Goal: Information Seeking & Learning: Check status

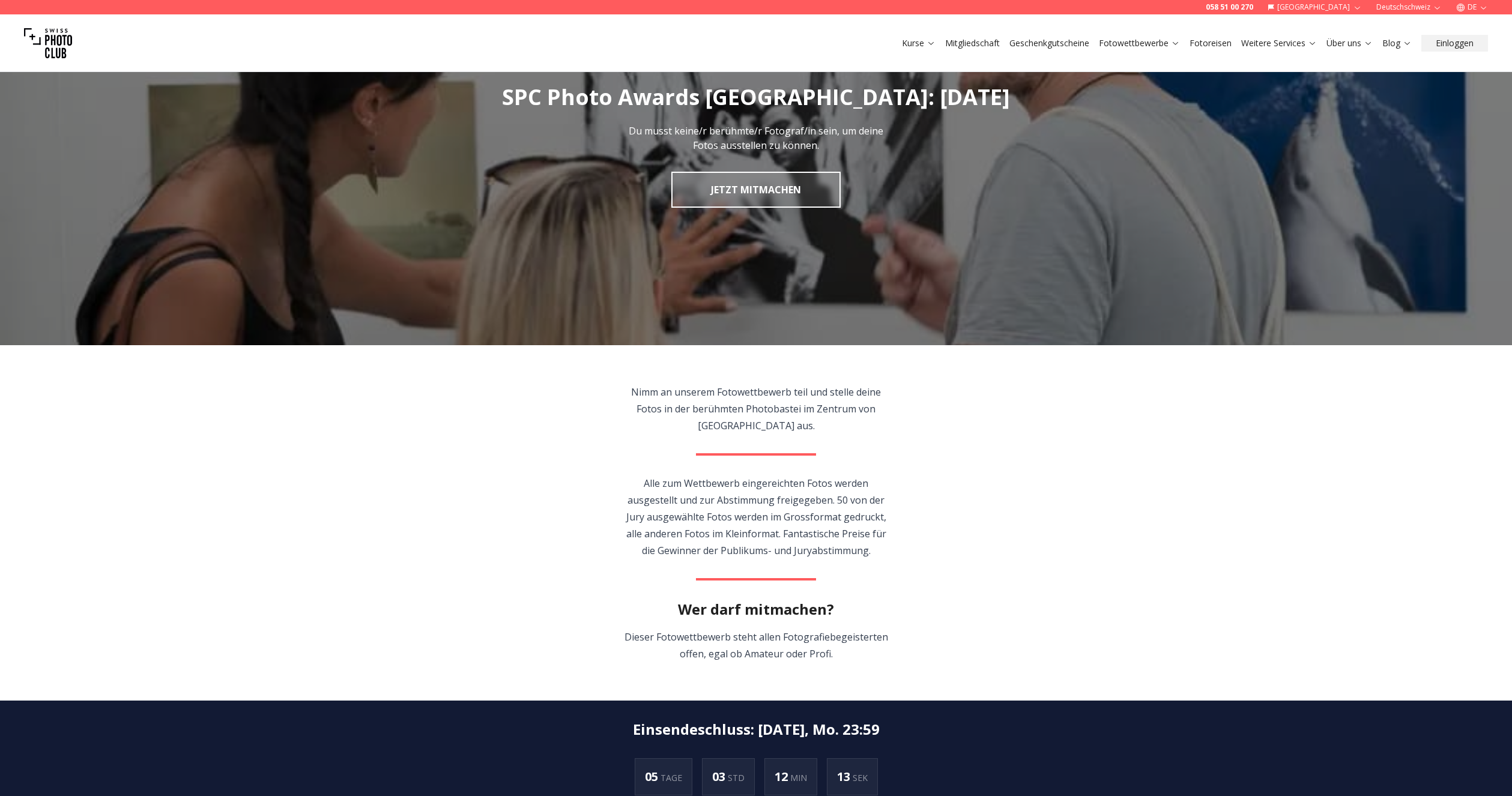
scroll to position [492, 0]
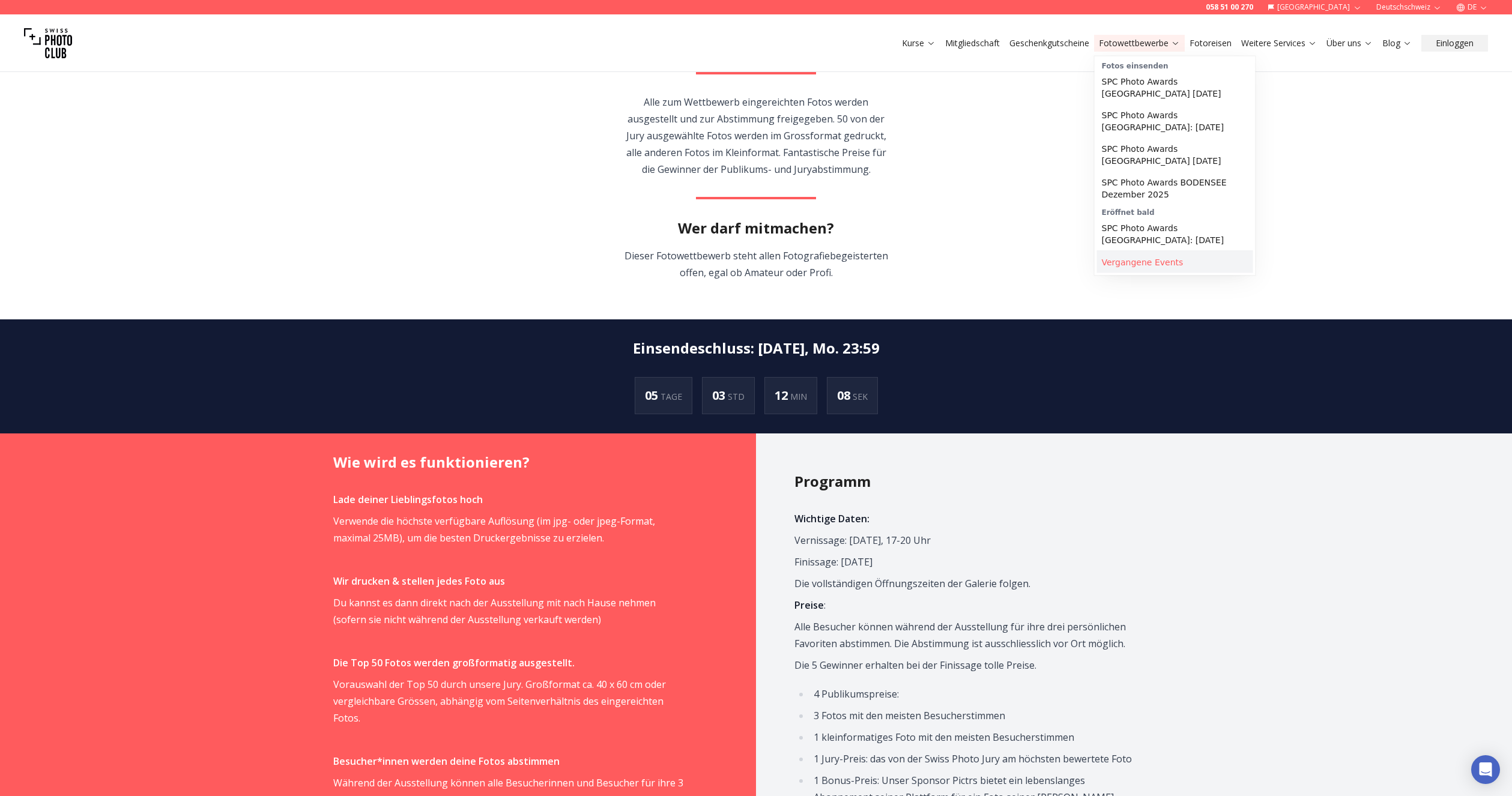
click at [1123, 261] on link "Vergangene Events" at bounding box center [1175, 262] width 156 height 22
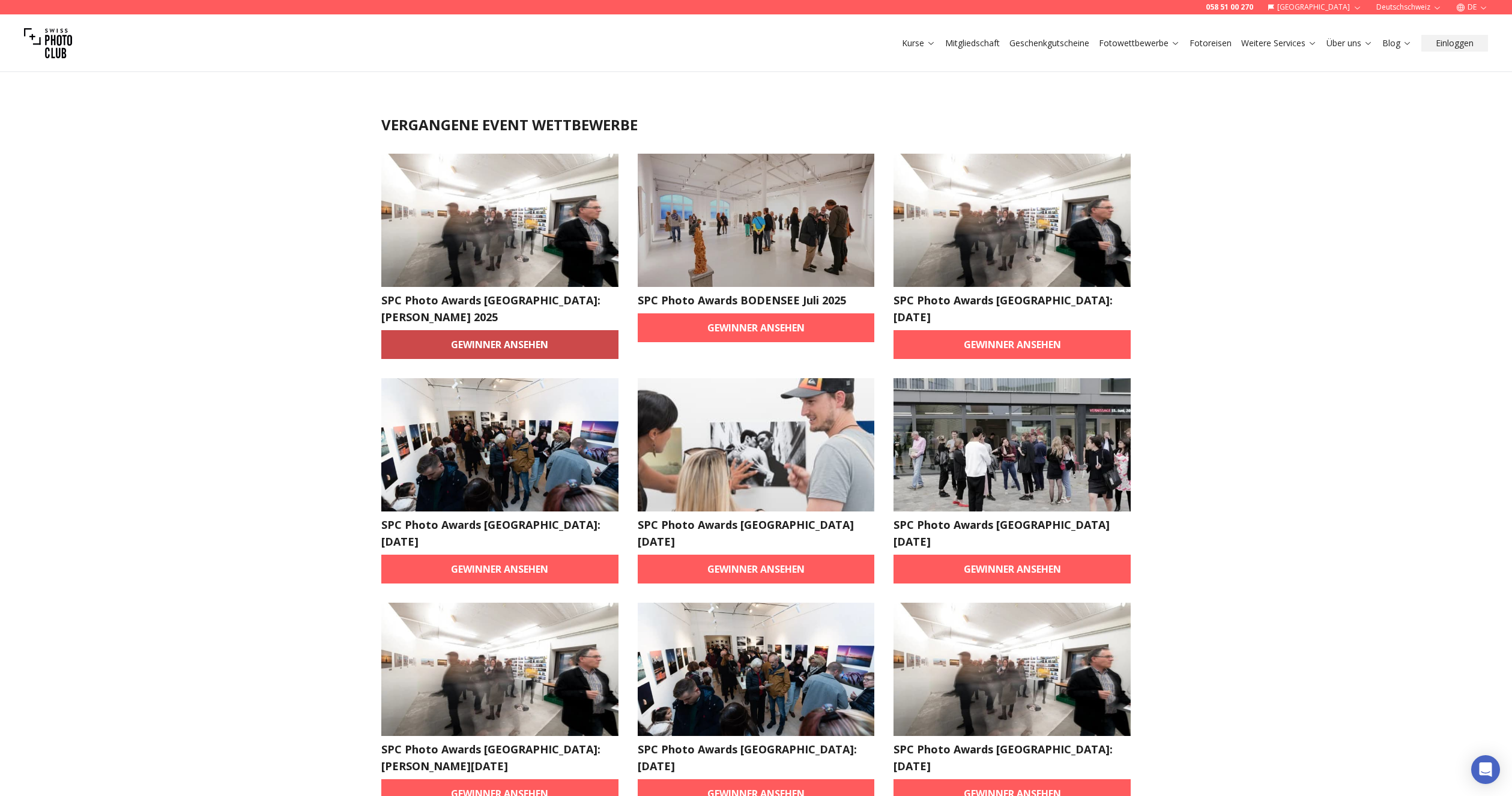
click at [481, 330] on link "Gewinner ansehen" at bounding box center [500, 345] width 237 height 29
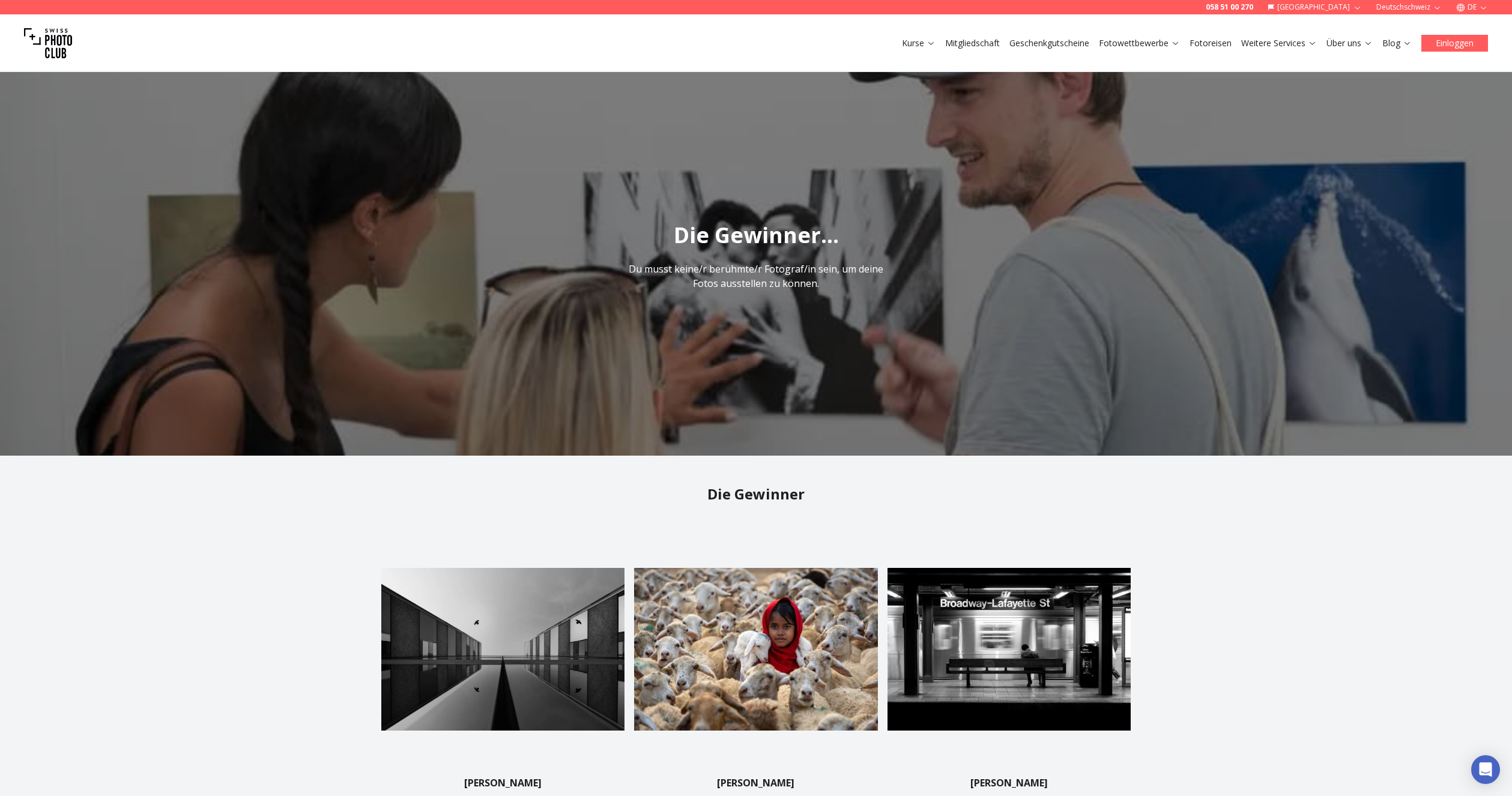
click at [1450, 45] on button "Einloggen" at bounding box center [1454, 43] width 67 height 17
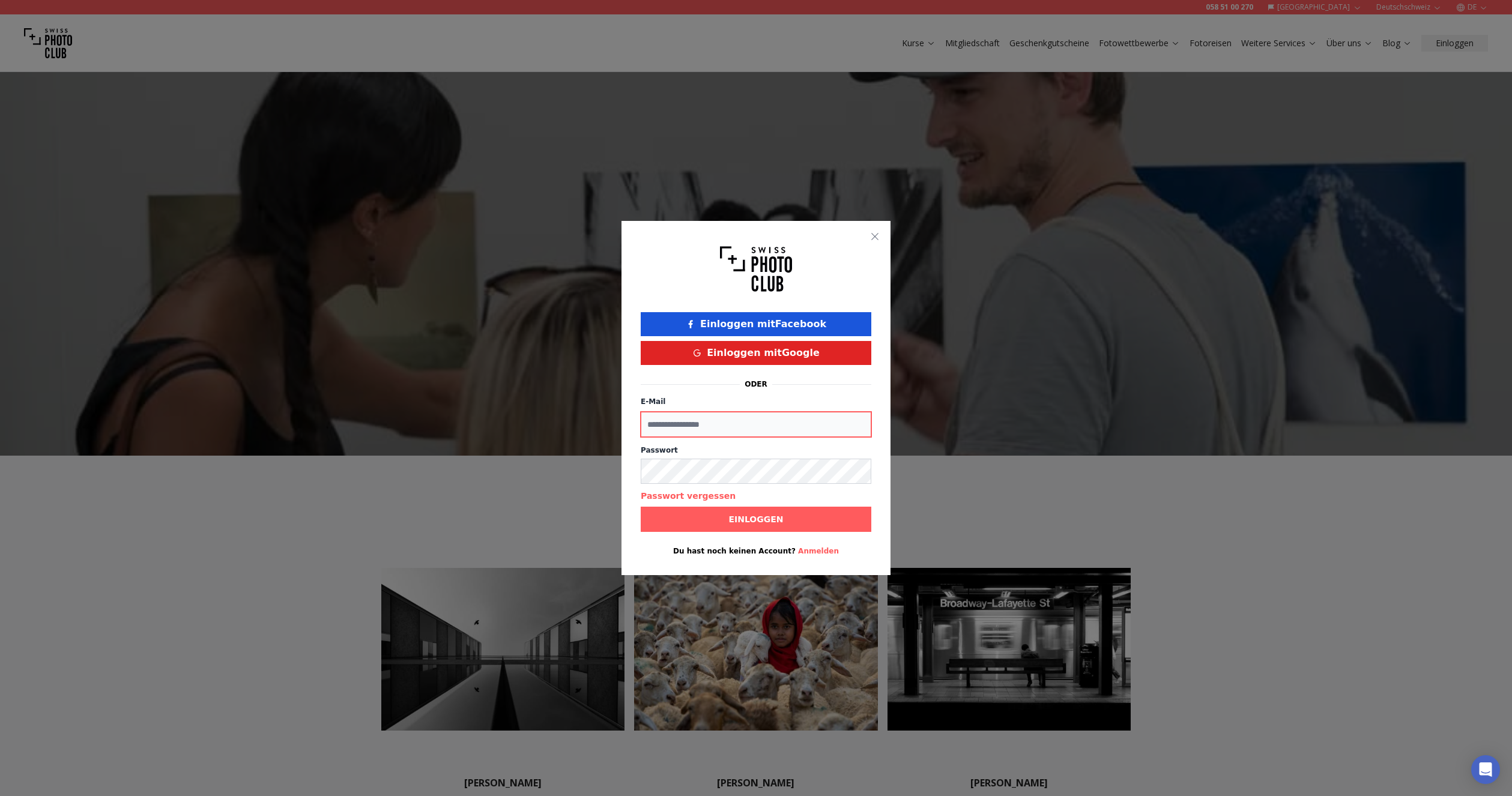
type input "**********"
click at [766, 520] on b "Einloggen" at bounding box center [756, 519] width 55 height 12
